Goal: Task Accomplishment & Management: Use online tool/utility

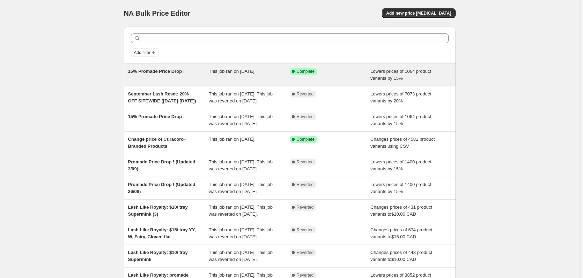
click at [196, 69] on div "15% Promade Price Drop !" at bounding box center [168, 75] width 81 height 14
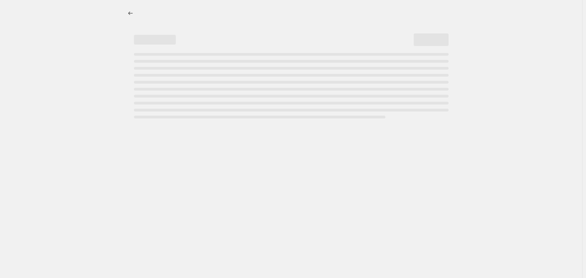
select select "percentage"
select select "collection"
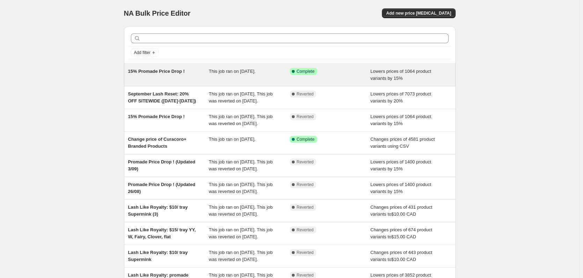
click at [236, 83] on div "15% Promade Price Drop ! This job ran on September 16, 2025. Success Complete C…" at bounding box center [289, 75] width 331 height 22
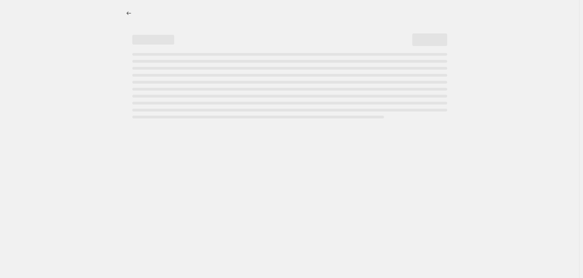
select select "percentage"
select select "collection"
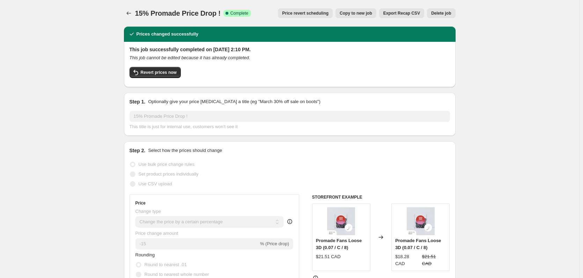
click at [311, 15] on span "Price revert scheduling" at bounding box center [305, 13] width 46 height 6
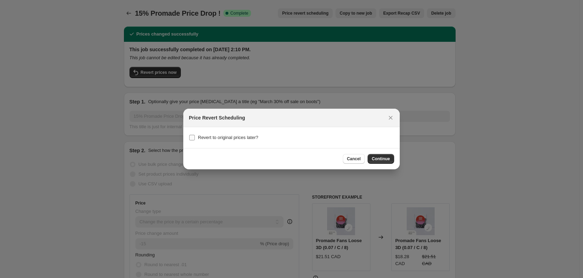
click at [222, 139] on span "Revert to original prices later?" at bounding box center [228, 137] width 60 height 5
click at [195, 139] on input "Revert to original prices later?" at bounding box center [192, 138] width 6 height 6
checkbox input "true"
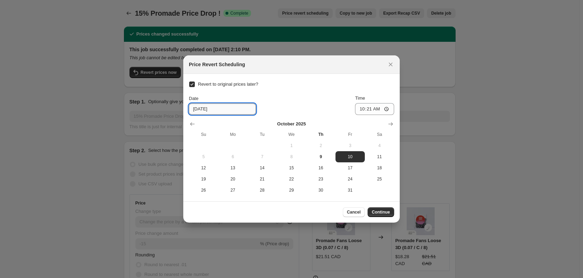
click at [196, 109] on input "10/10/2025" at bounding box center [222, 109] width 67 height 11
click at [323, 155] on span "9" at bounding box center [321, 157] width 24 height 6
type input "10/9/2025"
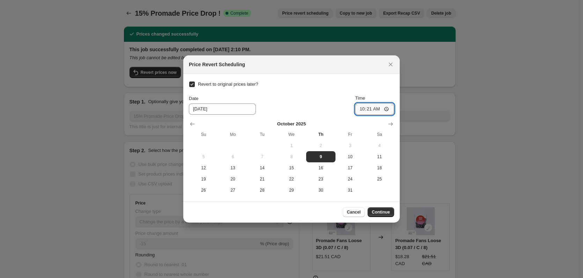
click at [370, 110] on input "10:21" at bounding box center [374, 109] width 39 height 12
type input "10:40"
click at [370, 109] on input "10:40" at bounding box center [374, 109] width 39 height 12
click at [329, 109] on div "Date 10/9/2025 Time 10:40" at bounding box center [291, 105] width 205 height 20
click at [380, 211] on span "Continue" at bounding box center [381, 213] width 18 height 6
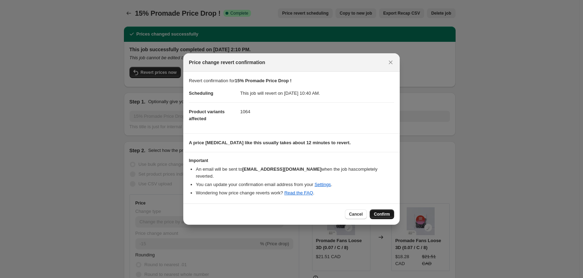
click at [388, 212] on span "Confirm" at bounding box center [382, 215] width 16 height 6
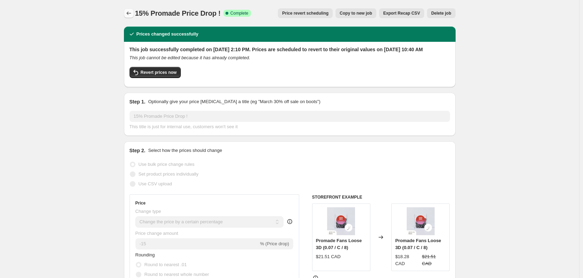
click at [130, 14] on icon "Price change jobs" at bounding box center [128, 13] width 7 height 7
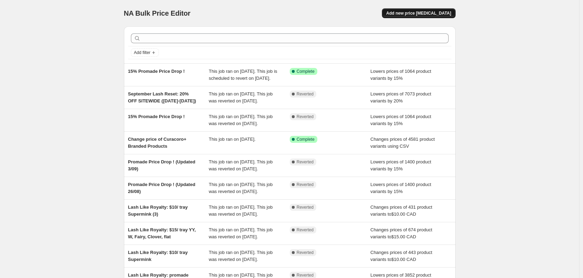
click at [420, 16] on button "Add new price change job" at bounding box center [418, 13] width 73 height 10
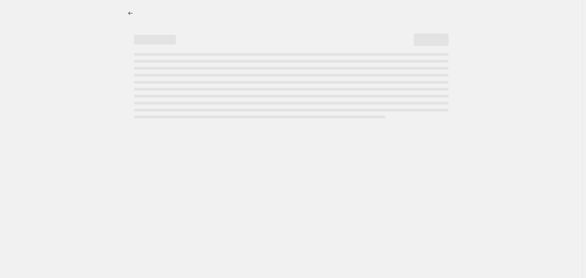
select select "percentage"
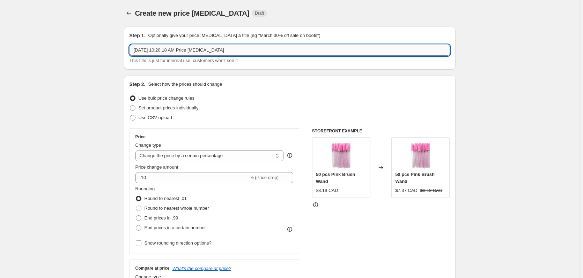
click at [194, 51] on input "Oct 9, 2025, 10:20:18 AM Price change job" at bounding box center [289, 50] width 320 height 11
paste input "LashCon California"
type input "LashCon California"
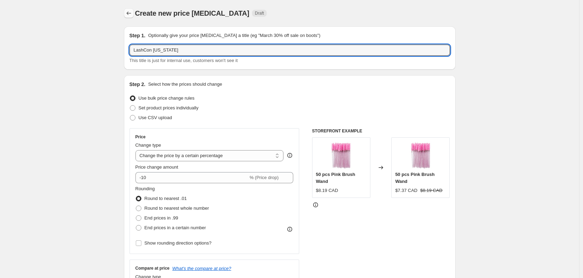
click at [130, 9] on button "Price change jobs" at bounding box center [129, 13] width 10 height 10
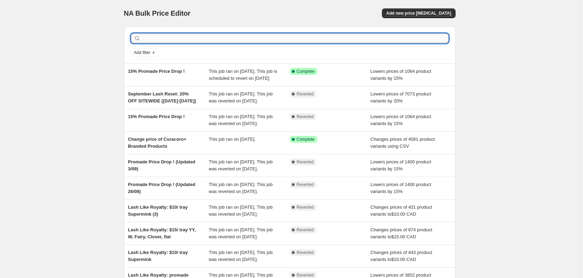
click at [214, 39] on input "text" at bounding box center [295, 38] width 306 height 10
type input "curacoro"
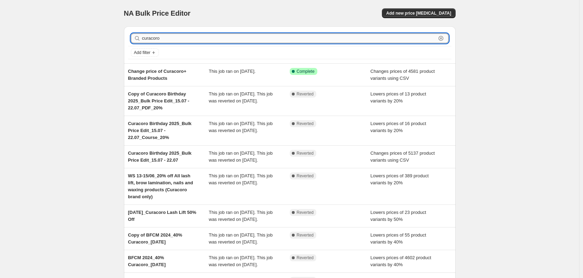
click at [176, 38] on input "curacoro" at bounding box center [289, 38] width 294 height 10
type input "crcr"
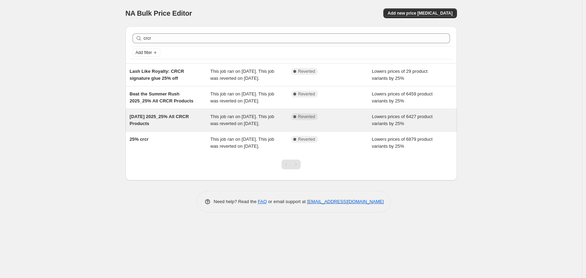
click at [179, 127] on div "Victoria Day 2025_25% All CRCR Products" at bounding box center [170, 120] width 81 height 14
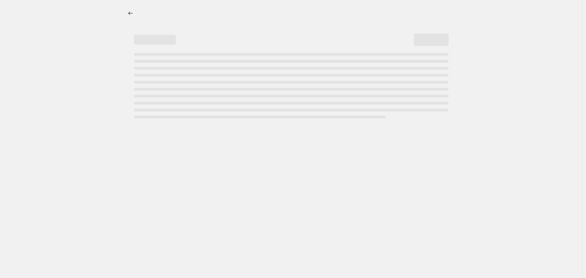
select select "percentage"
select select "collection"
select select "not_equal"
select select "product_status"
select select "product_type"
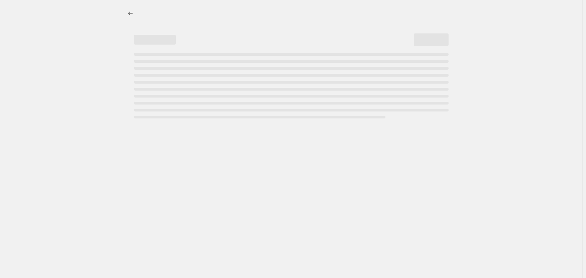
select select "not_equal"
select select "collection"
select select "not_equal"
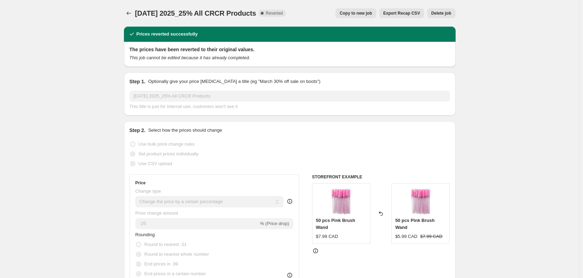
click at [360, 14] on span "Copy to new job" at bounding box center [356, 13] width 32 height 6
select select "percentage"
select select "collection"
select select "not_equal"
select select "product_status"
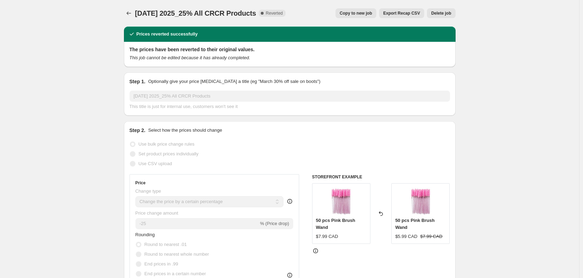
select select "product_type"
select select "not_equal"
select select "collection"
select select "not_equal"
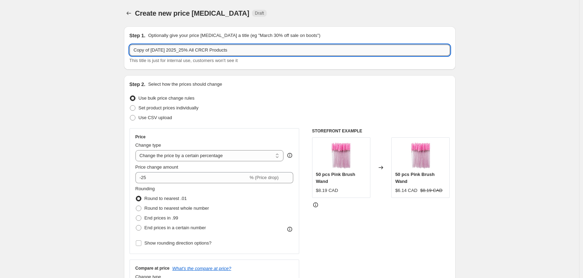
click at [157, 52] on input "Copy of Victoria Day 2025_25% All CRCR Products" at bounding box center [289, 50] width 320 height 11
click at [162, 49] on input "Copy of Victoria Day 2025_25% All CRCR Products" at bounding box center [289, 50] width 320 height 11
click at [185, 51] on input "Copy of Victoria Day 2025_25% All CRCR Products" at bounding box center [289, 50] width 320 height 11
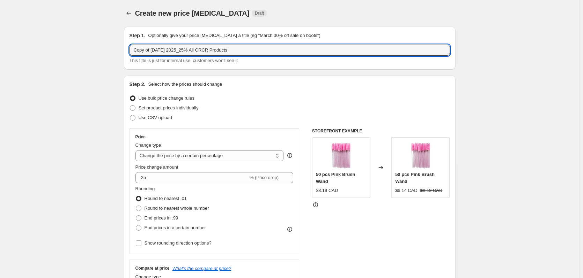
drag, startPoint x: 187, startPoint y: 50, endPoint x: 117, endPoint y: 50, distance: 70.5
paste input "LashCon California"
drag, startPoint x: 180, startPoint y: 51, endPoint x: 175, endPoint y: 51, distance: 4.5
click at [175, 51] on input "LashCon California_25% All CRCR Products" at bounding box center [289, 50] width 320 height 11
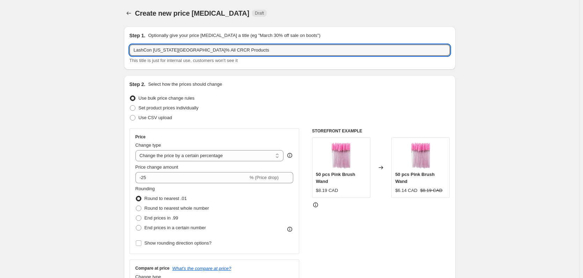
type input "LashCon California_40% All CRCR Products"
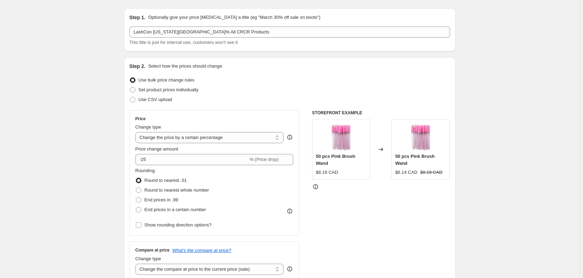
scroll to position [70, 0]
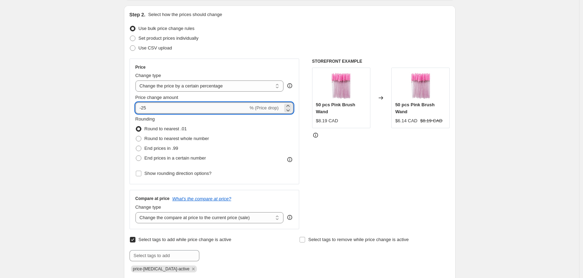
drag, startPoint x: 143, startPoint y: 110, endPoint x: 154, endPoint y: 110, distance: 10.8
click at [154, 110] on input "-25" at bounding box center [191, 108] width 113 height 11
type input "-40"
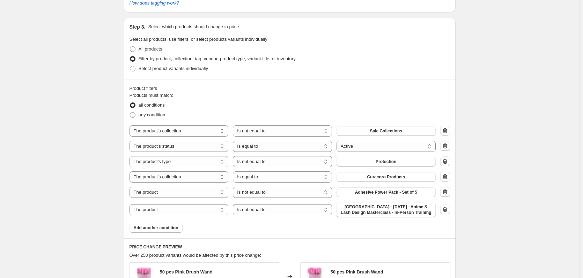
scroll to position [349, 0]
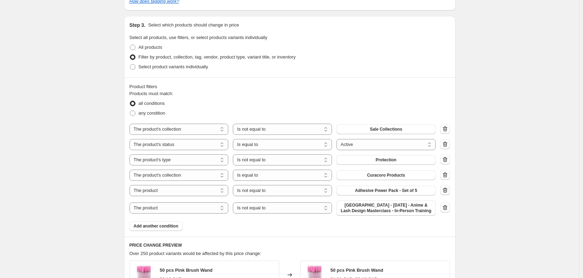
click at [447, 191] on icon "button" at bounding box center [444, 190] width 7 height 7
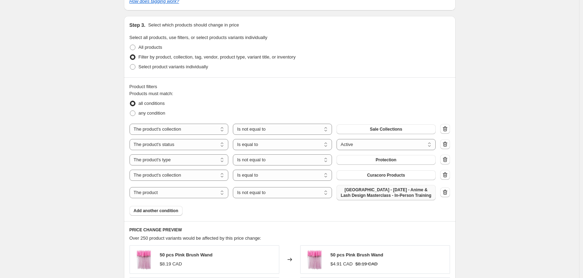
click at [401, 199] on button "TORONTO - November 22, 2025 - Anime & Lash Design Masterclass - In-Person Train…" at bounding box center [385, 192] width 99 height 15
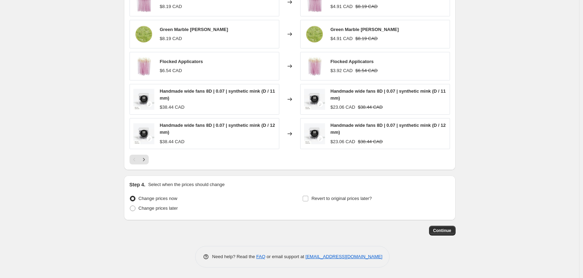
scroll to position [607, 0]
click at [143, 212] on span "Change prices later" at bounding box center [158, 208] width 39 height 7
click at [130, 206] on input "Change prices later" at bounding box center [130, 206] width 0 height 0
radio input "true"
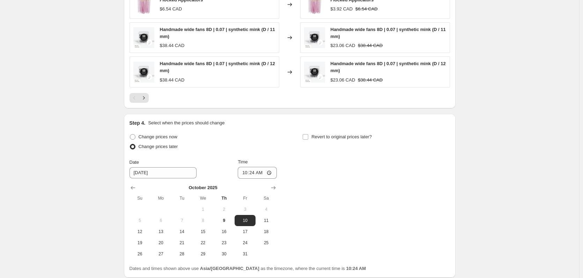
scroll to position [677, 0]
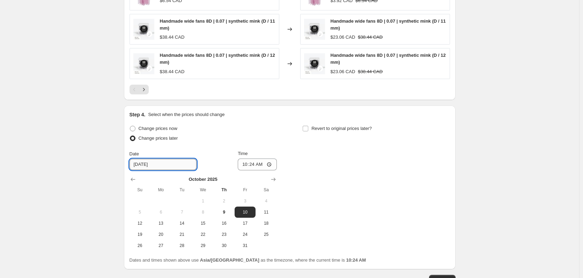
click at [169, 165] on input "10/10/2025" at bounding box center [162, 164] width 67 height 11
drag, startPoint x: 227, startPoint y: 211, endPoint x: 233, endPoint y: 199, distance: 13.4
click at [226, 211] on span "9" at bounding box center [223, 213] width 15 height 6
type input "10/9/2025"
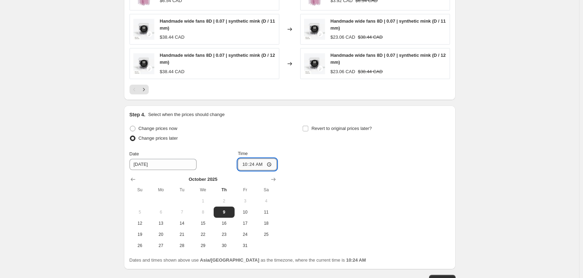
click at [251, 162] on input "10:24" at bounding box center [257, 165] width 39 height 12
click at [255, 164] on input "10:55" at bounding box center [257, 165] width 39 height 12
type input "10:50"
click at [305, 131] on input "Revert to original prices later?" at bounding box center [306, 129] width 6 height 6
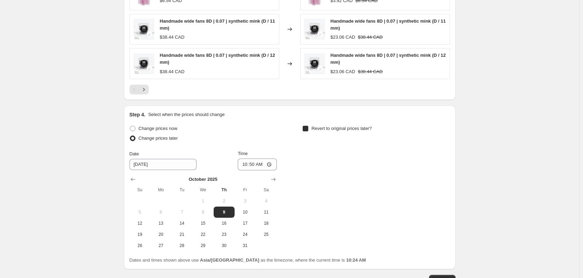
checkbox input "true"
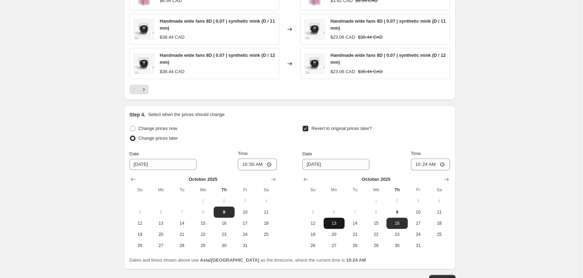
click at [339, 226] on span "13" at bounding box center [333, 224] width 15 height 6
type input "10/13/2025"
click at [421, 166] on input "10:24" at bounding box center [430, 165] width 39 height 12
click at [435, 166] on input "02:00" at bounding box center [430, 165] width 39 height 12
type input "14:00"
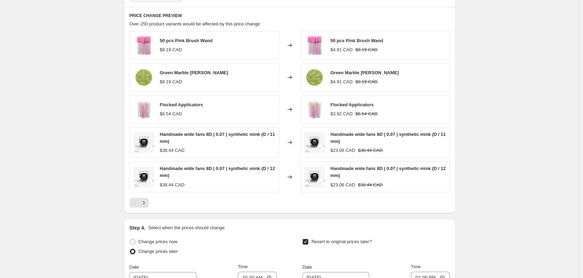
scroll to position [727, 0]
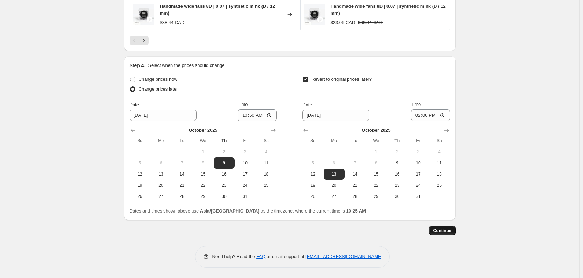
click at [436, 230] on span "Continue" at bounding box center [442, 231] width 18 height 6
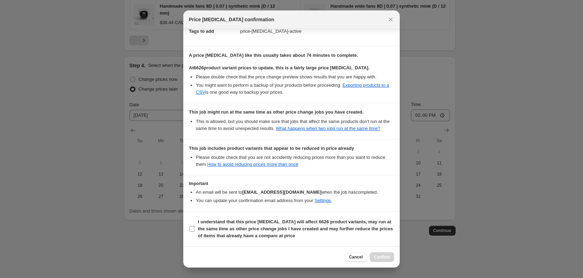
click at [228, 231] on b "I understand that this price change job will affect 6626 product variants, may …" at bounding box center [295, 228] width 195 height 19
click at [195, 231] on input "I understand that this price change job will affect 6626 product variants, may …" at bounding box center [192, 229] width 6 height 6
checkbox input "true"
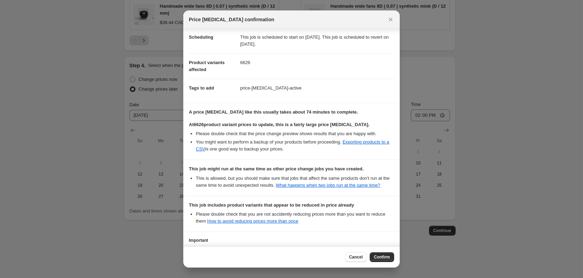
scroll to position [114, 0]
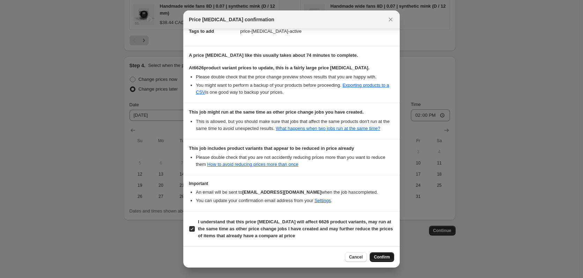
click at [388, 260] on button "Confirm" at bounding box center [382, 258] width 24 height 10
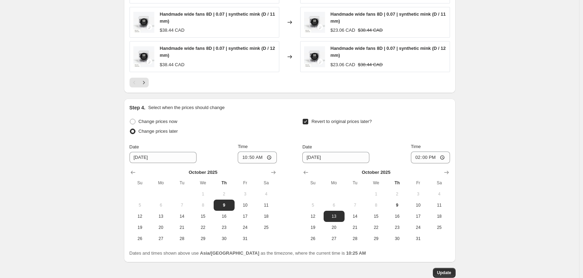
scroll to position [482, 0]
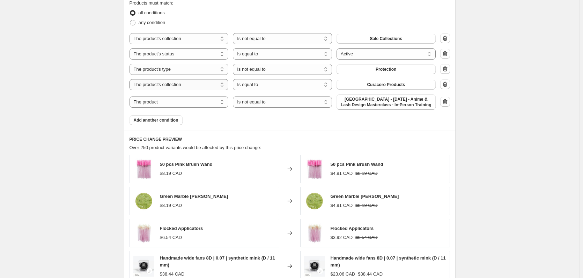
click at [186, 85] on select "The product The product's collection The product's tag The product's vendor The…" at bounding box center [178, 84] width 99 height 11
select select "vendor"
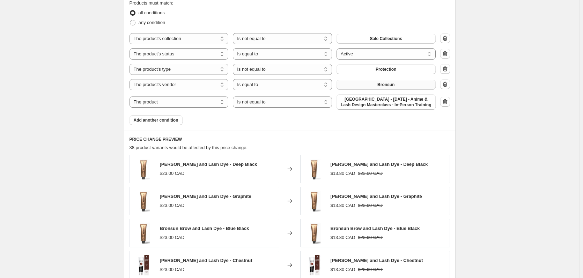
click at [396, 84] on button "Bronsun" at bounding box center [385, 85] width 99 height 10
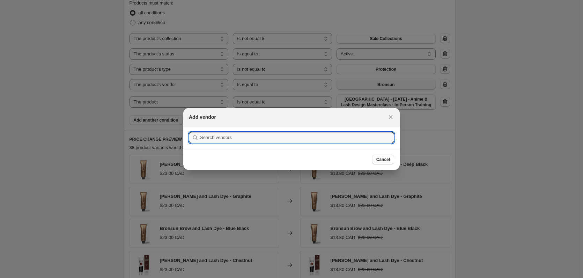
scroll to position [0, 0]
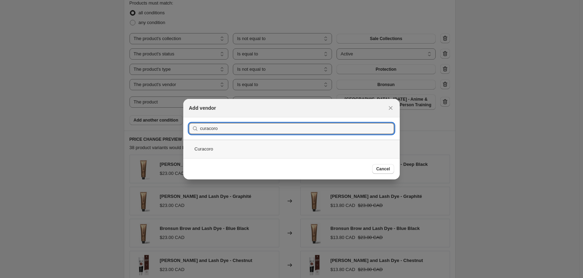
type input "curacoro"
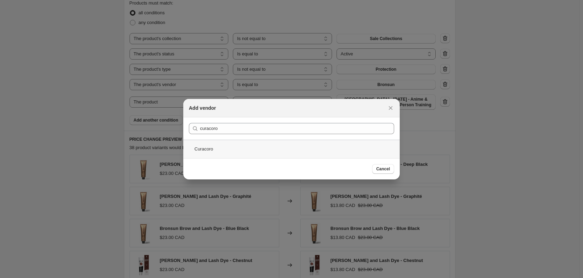
click at [250, 145] on div "Curacoro" at bounding box center [291, 149] width 216 height 18
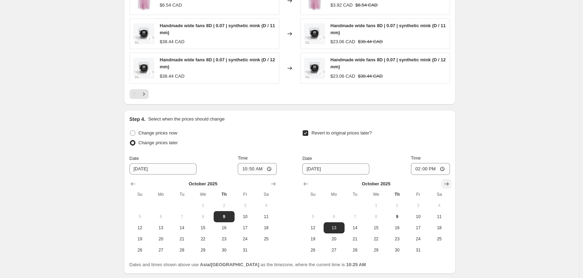
scroll to position [727, 0]
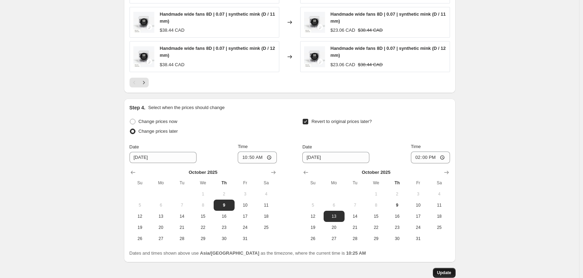
click at [446, 273] on span "Update" at bounding box center [444, 273] width 14 height 6
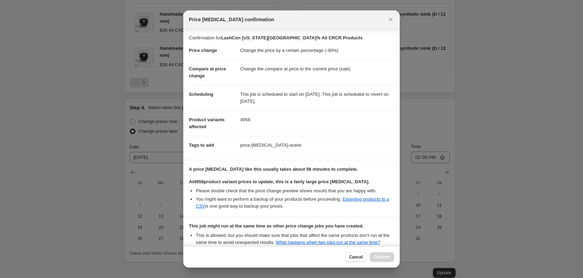
scroll to position [114, 0]
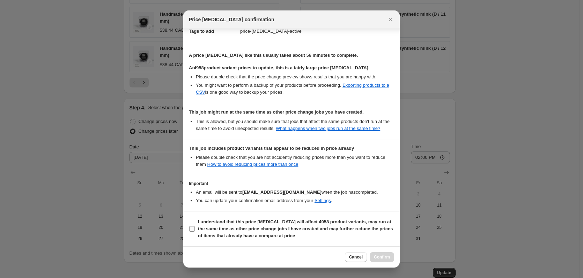
click at [225, 239] on b "I understand that this price change job will affect 4958 product variants, may …" at bounding box center [295, 228] width 195 height 19
click at [195, 232] on input "I understand that this price change job will affect 4958 product variants, may …" at bounding box center [192, 229] width 6 height 6
checkbox input "true"
click at [380, 265] on div "Cancel Confirm" at bounding box center [291, 257] width 216 height 21
click at [381, 261] on button "Confirm" at bounding box center [382, 258] width 24 height 10
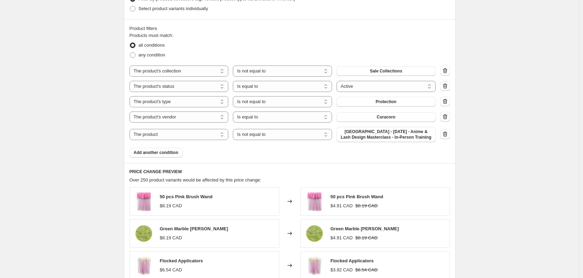
scroll to position [447, 0]
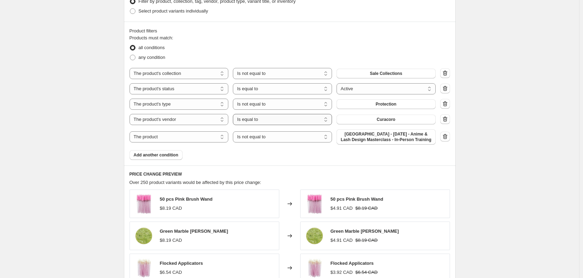
click at [258, 121] on select "Is equal to Is not equal to" at bounding box center [282, 119] width 99 height 11
click at [499, 124] on div "LashCon California_40% All CRCR Products. This page is ready LashCon California…" at bounding box center [289, 76] width 579 height 1047
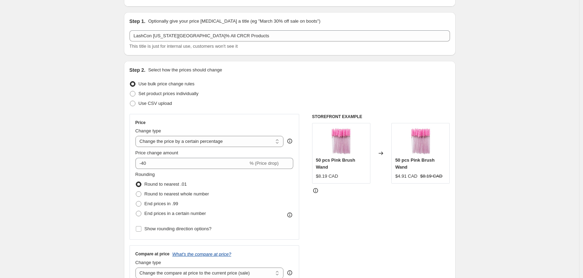
scroll to position [0, 0]
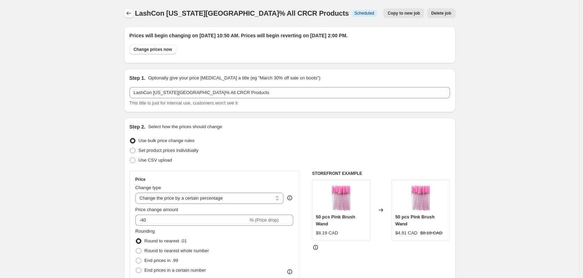
click at [127, 12] on icon "Price change jobs" at bounding box center [128, 13] width 7 height 7
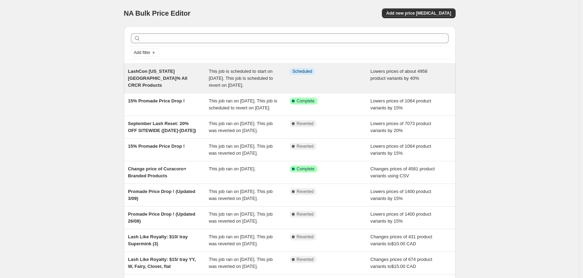
click at [185, 88] on div "LashCon California_40% All CRCR Products" at bounding box center [168, 78] width 81 height 21
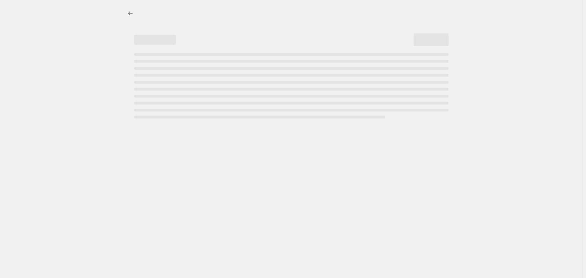
select select "percentage"
select select "collection"
select select "not_equal"
select select "product_status"
select select "product_type"
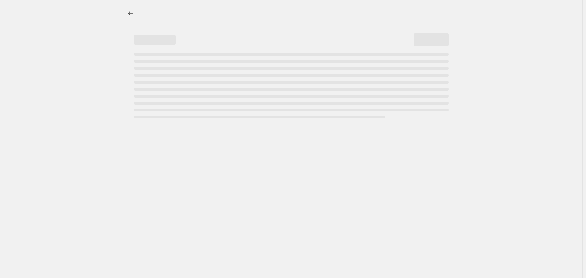
select select "not_equal"
select select "vendor"
select select "not_equal"
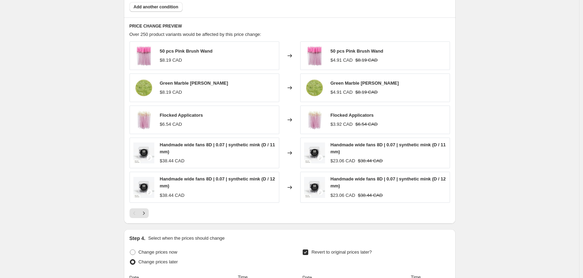
scroll to position [455, 0]
